Goal: Use online tool/utility: Utilize a website feature to perform a specific function

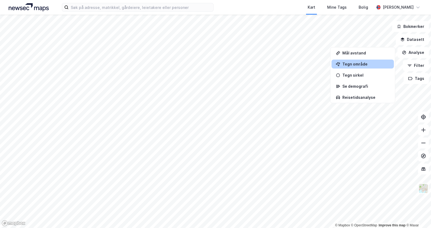
click at [351, 64] on div "Tegn område" at bounding box center [365, 64] width 47 height 5
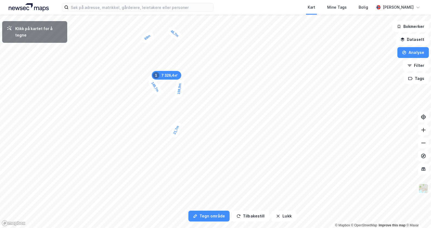
drag, startPoint x: 175, startPoint y: 133, endPoint x: 173, endPoint y: 136, distance: 3.7
click at [173, 136] on div "21,7m" at bounding box center [176, 129] width 14 height 17
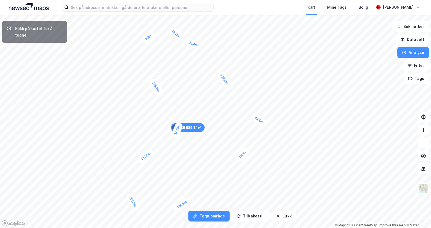
click at [200, 46] on div "24,4m" at bounding box center [193, 44] width 17 height 12
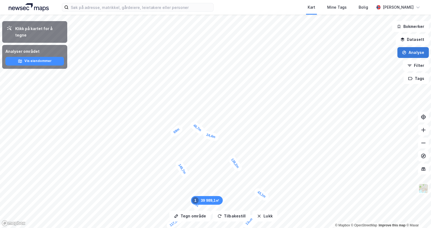
click at [412, 51] on button "Analyse" at bounding box center [412, 52] width 31 height 11
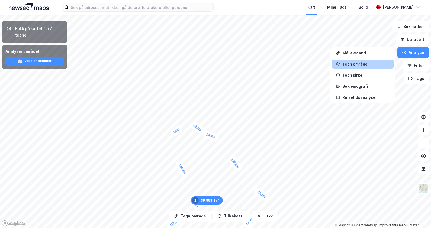
click at [350, 63] on div "Tegn område" at bounding box center [365, 64] width 47 height 5
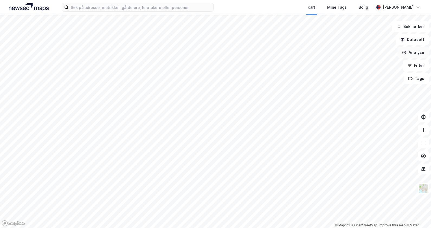
click at [410, 53] on button "Analyse" at bounding box center [412, 52] width 31 height 11
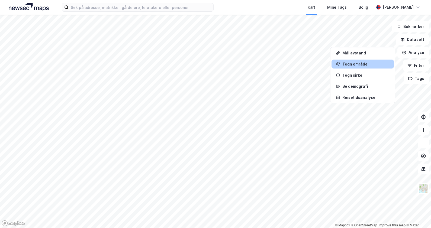
click at [352, 65] on div "Tegn område" at bounding box center [365, 64] width 47 height 5
